Goal: Find contact information: Find contact information

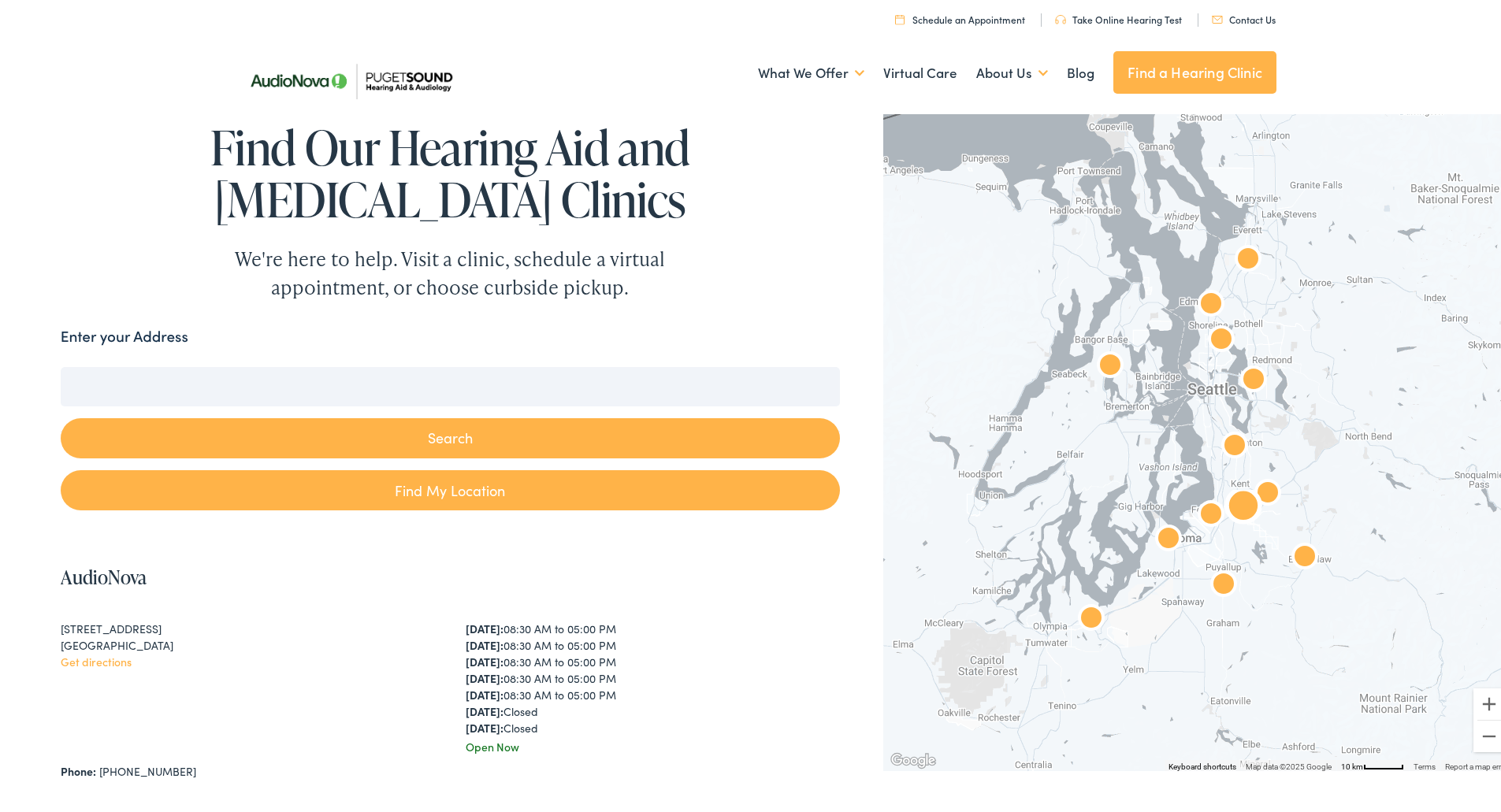
click at [571, 623] on div "[DATE]: 08:30 AM to 05:00 PM [DATE]: 08:30 AM to 05:00 PM [DATE]: 08:30 AM to 0…" at bounding box center [652, 676] width 375 height 116
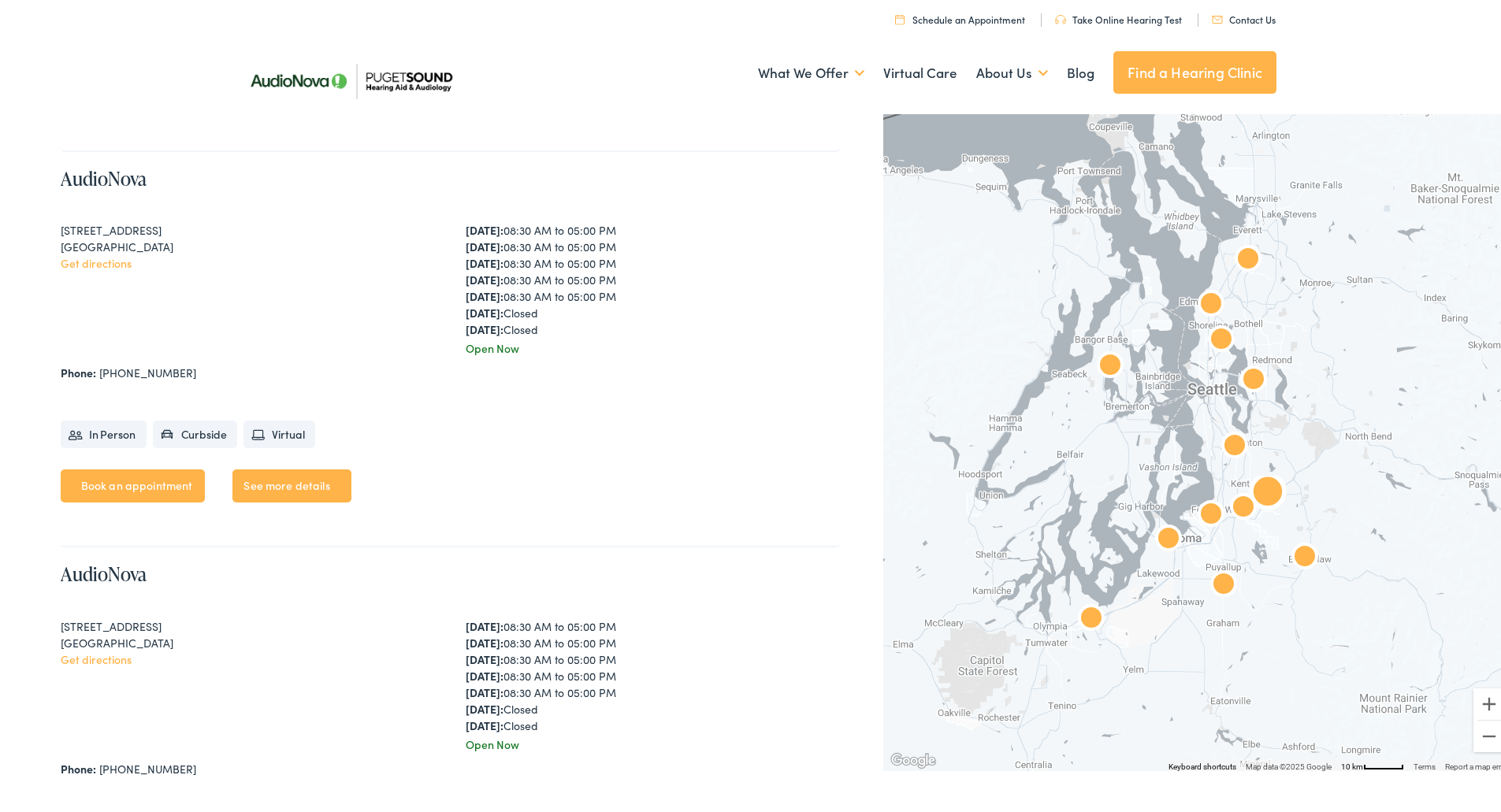
scroll to position [2444, 0]
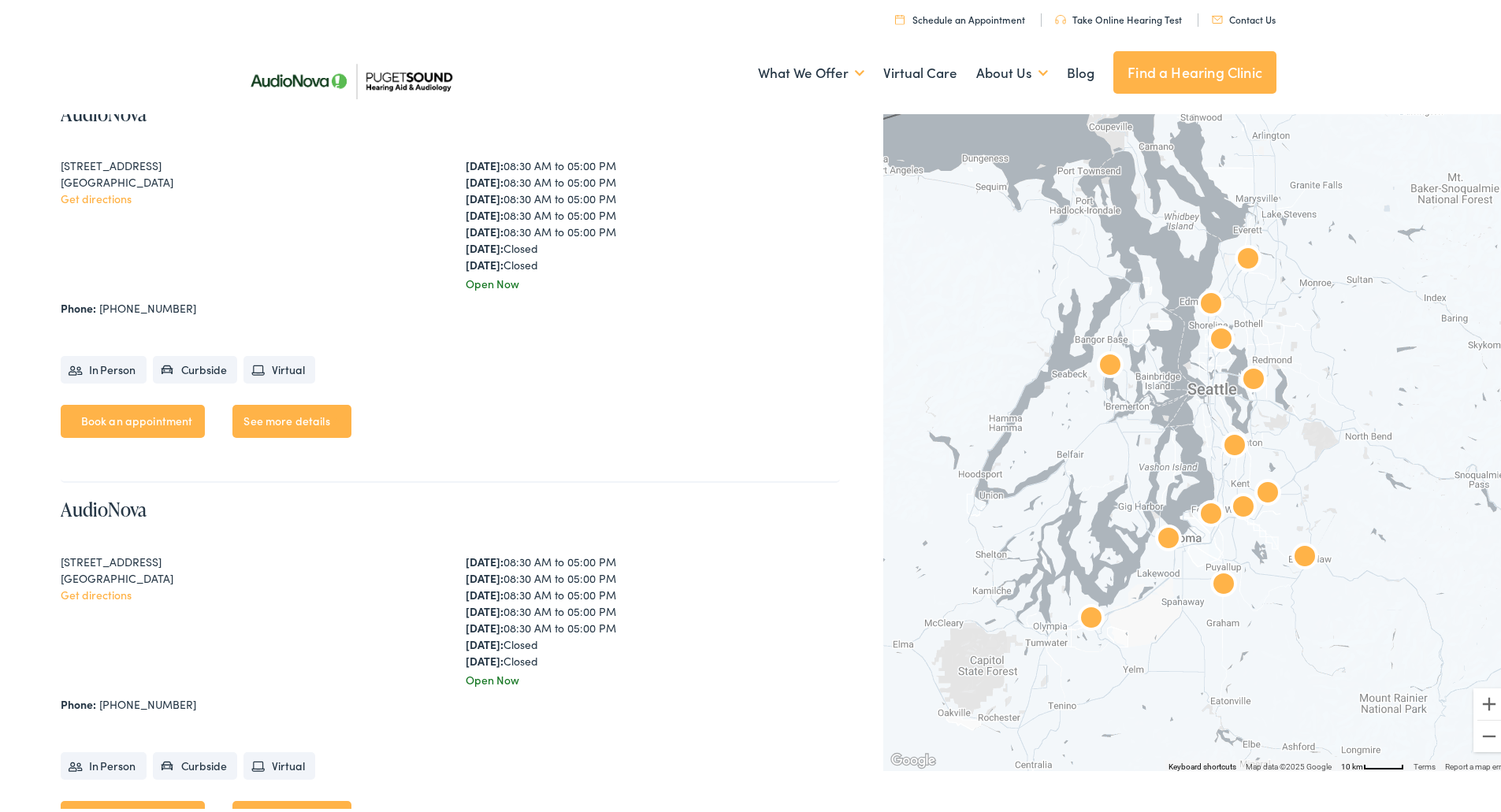
click at [1218, 446] on img "AudioNova" at bounding box center [1235, 445] width 38 height 38
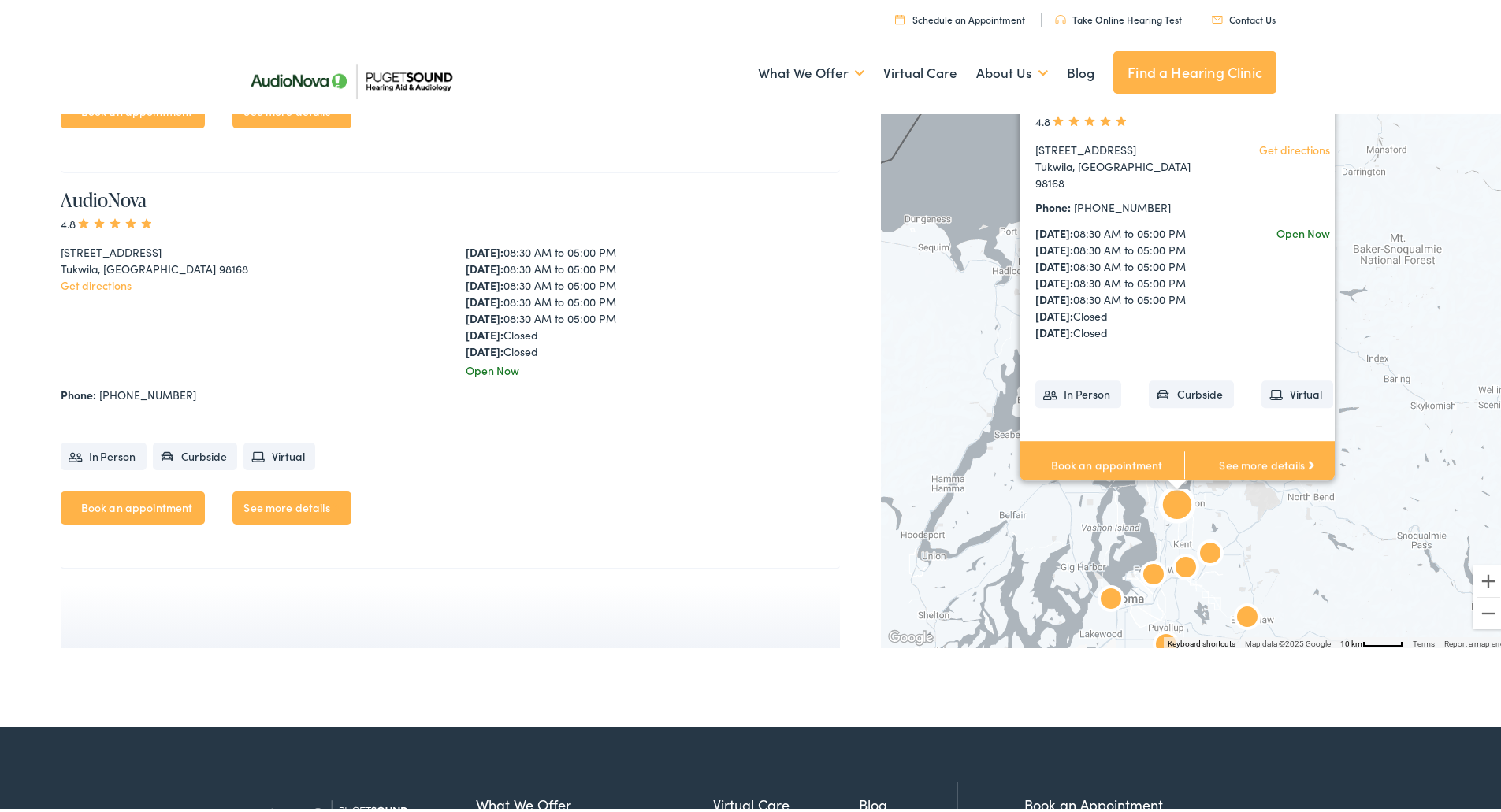
scroll to position [5158, 0]
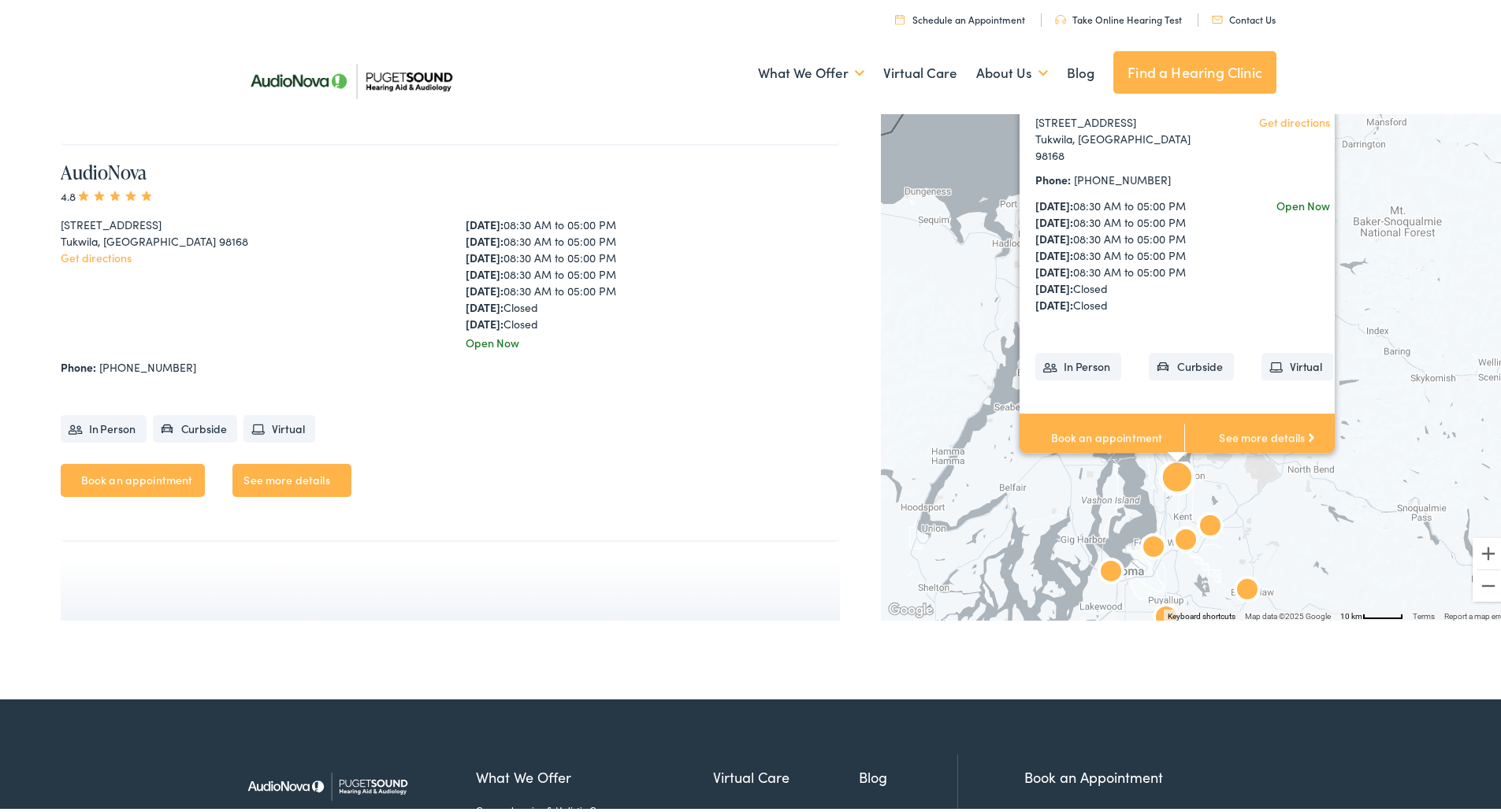
click at [612, 308] on div "[DATE]: 08:30 AM to 05:00 PM [DATE]: 08:30 AM to 05:00 PM [DATE]: 08:30 AM to 0…" at bounding box center [652, 271] width 375 height 116
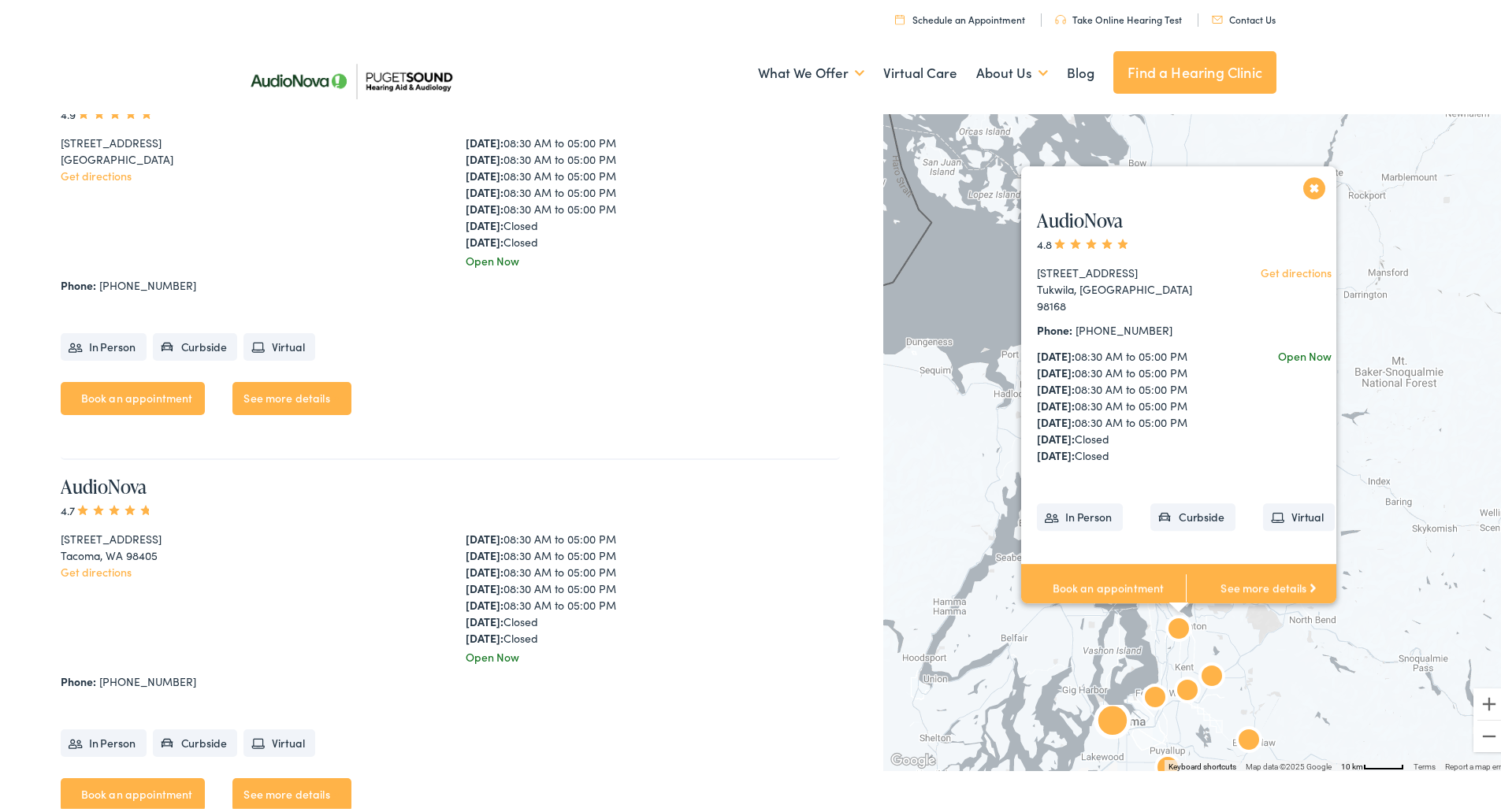
click at [170, 555] on div "Tacoma, WA 98405" at bounding box center [247, 553] width 375 height 17
drag, startPoint x: 170, startPoint y: 555, endPoint x: 45, endPoint y: 541, distance: 125.8
copy div "[STREET_ADDRESS]"
click at [200, 221] on div "[STREET_ADDRESS] Get directions" at bounding box center [247, 198] width 375 height 134
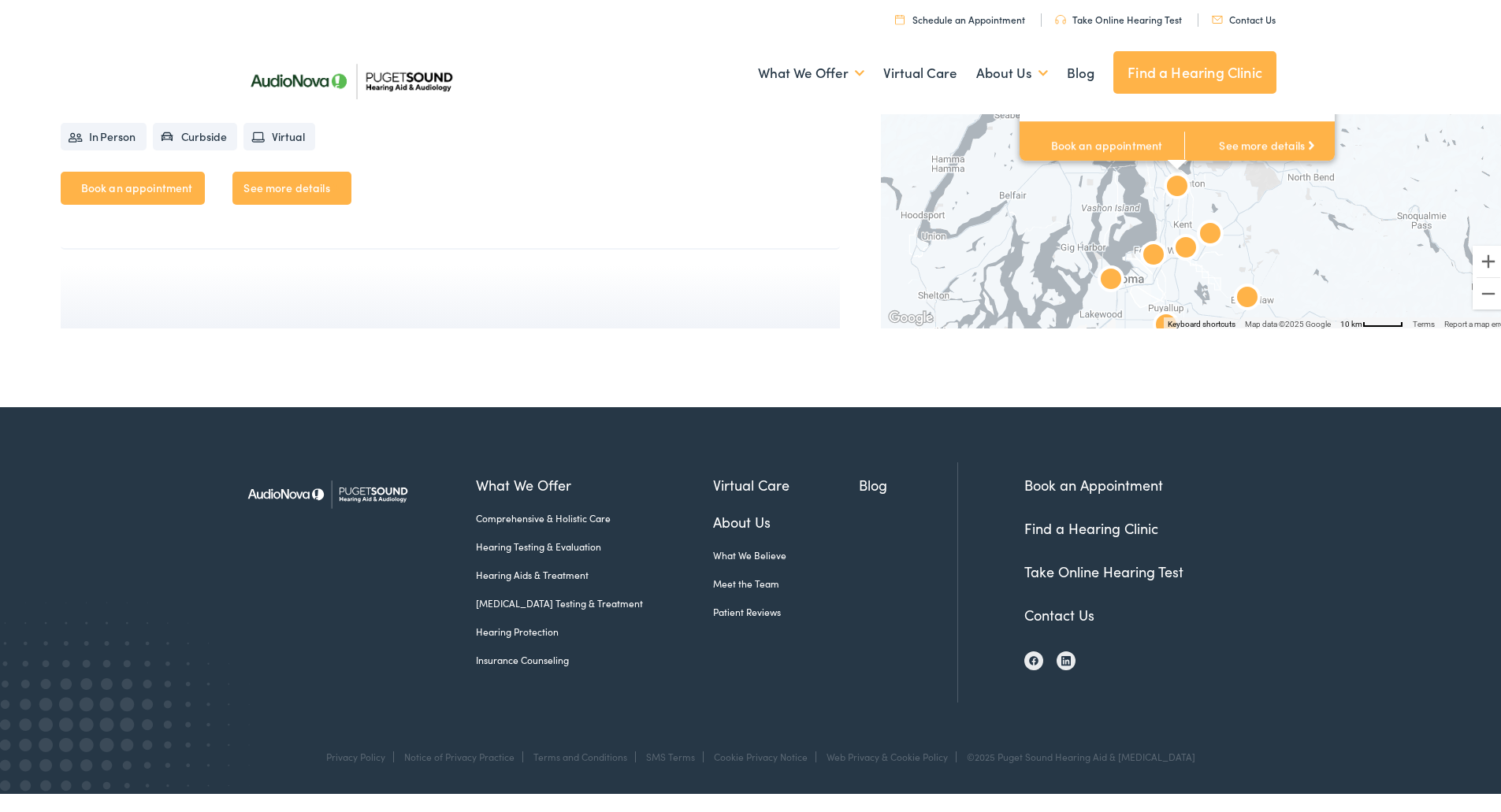
scroll to position [2217, 0]
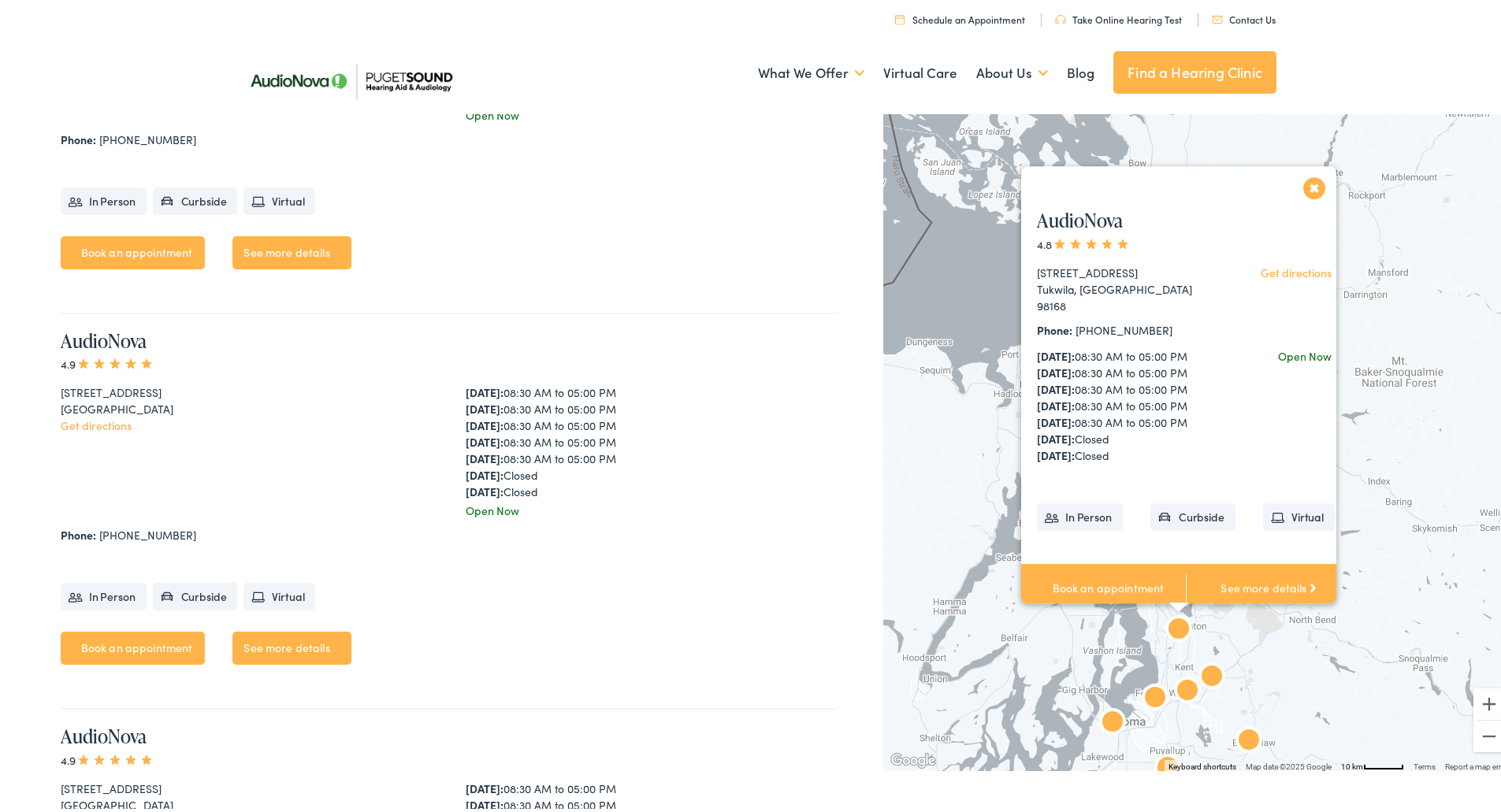
drag, startPoint x: 184, startPoint y: 408, endPoint x: 40, endPoint y: 385, distance: 145.8
click at [357, 493] on div "[STREET_ADDRESS] Get directions" at bounding box center [247, 448] width 375 height 134
click at [393, 369] on div "4.7" at bounding box center [450, 361] width 780 height 17
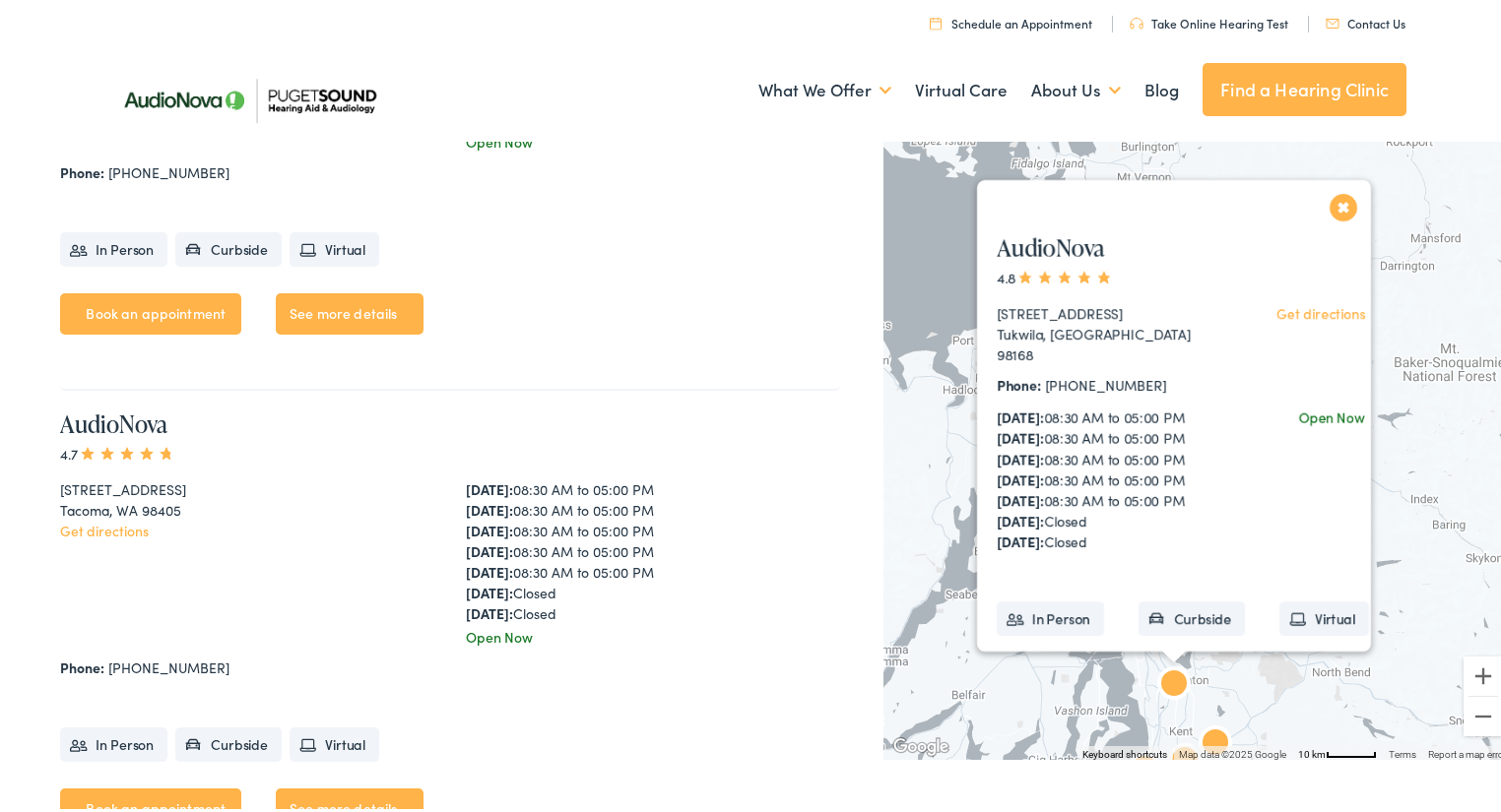
click at [607, 70] on ul "What We Offer Comprehensive & Holistic Care Hearing Testing & Evaluation Hearin…" at bounding box center [756, 87] width 1300 height 73
